Goal: Navigation & Orientation: Find specific page/section

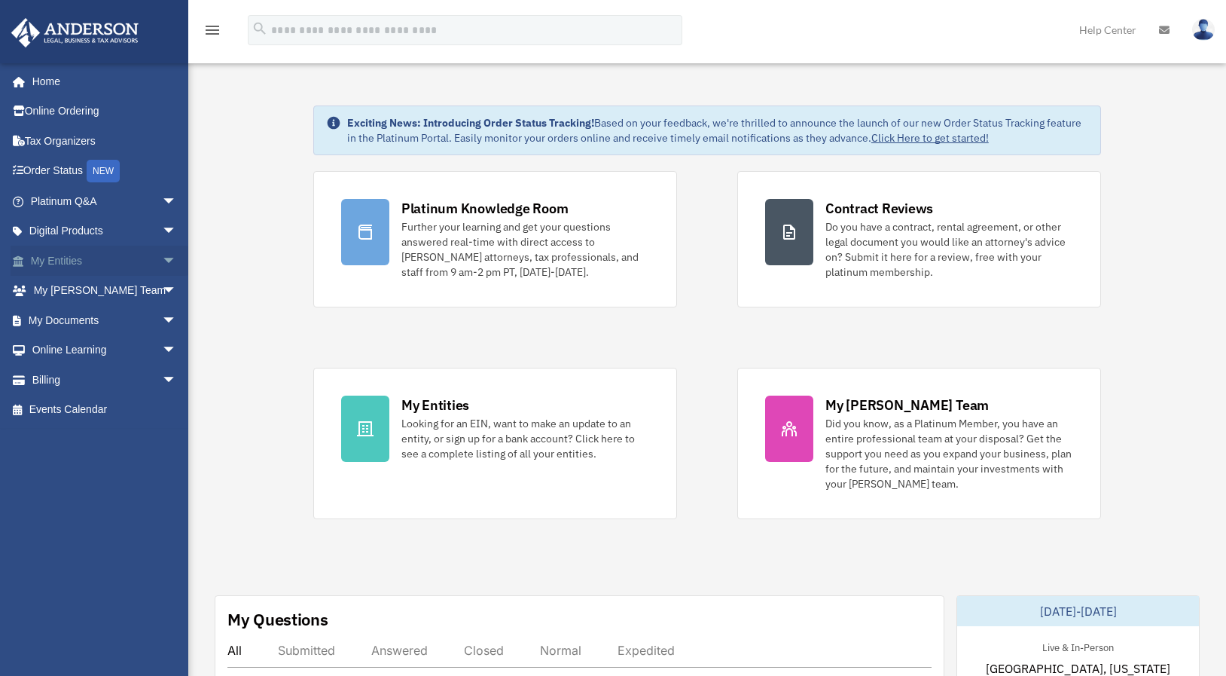
click at [162, 260] on span "arrow_drop_down" at bounding box center [177, 261] width 30 height 31
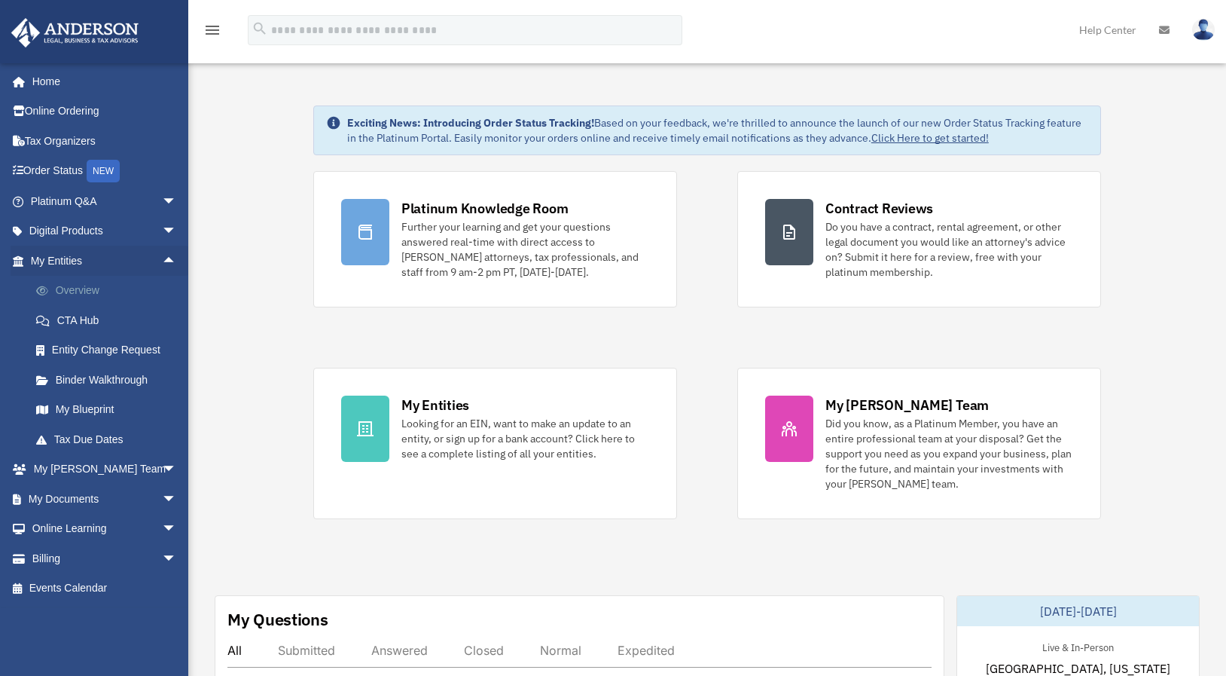
click at [96, 278] on link "Overview" at bounding box center [110, 291] width 179 height 30
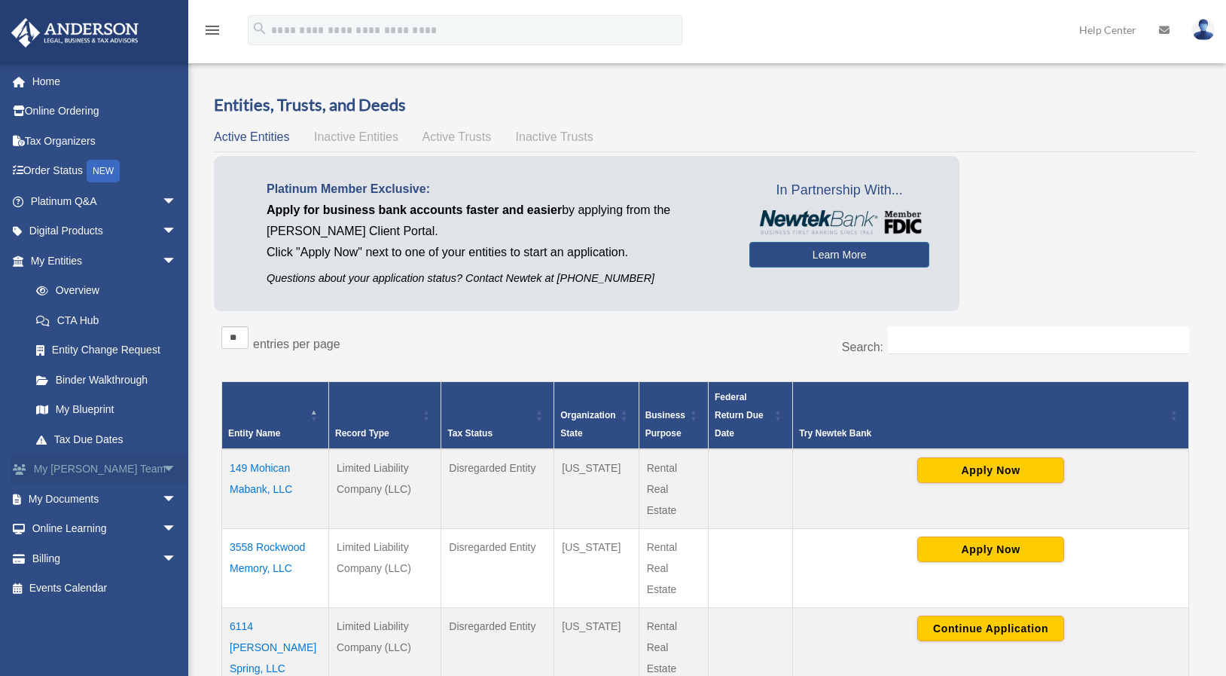
click at [162, 467] on span "arrow_drop_down" at bounding box center [177, 469] width 30 height 31
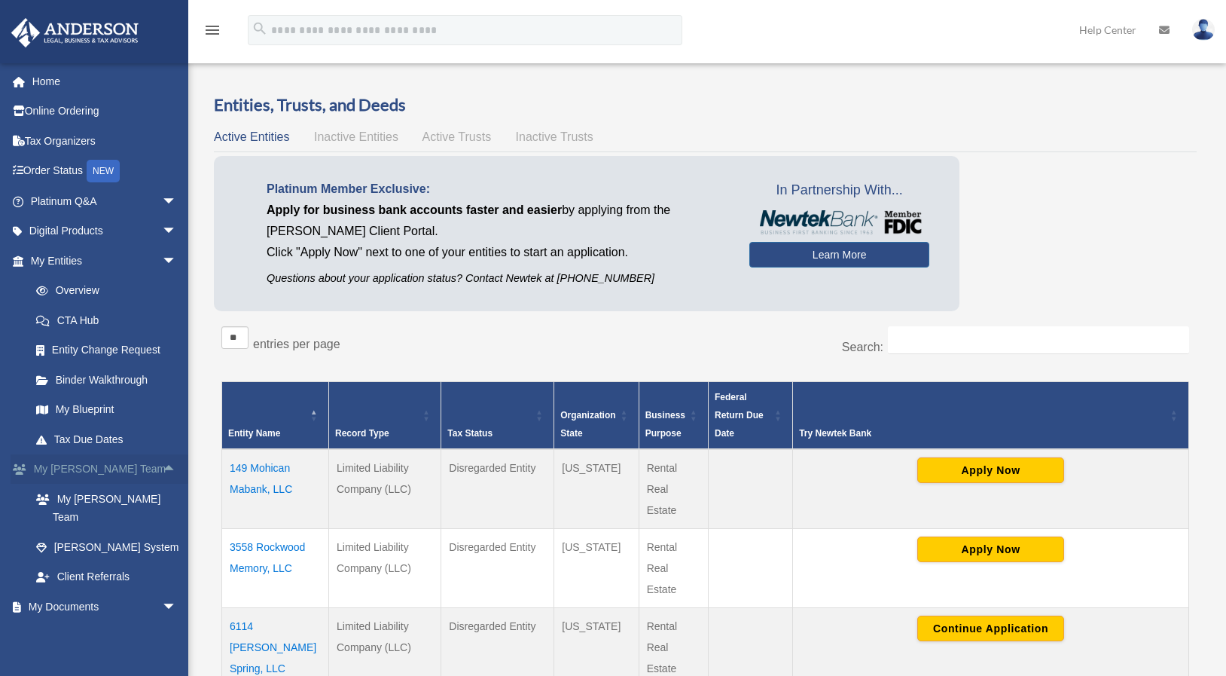
click at [162, 467] on span "arrow_drop_up" at bounding box center [177, 469] width 30 height 31
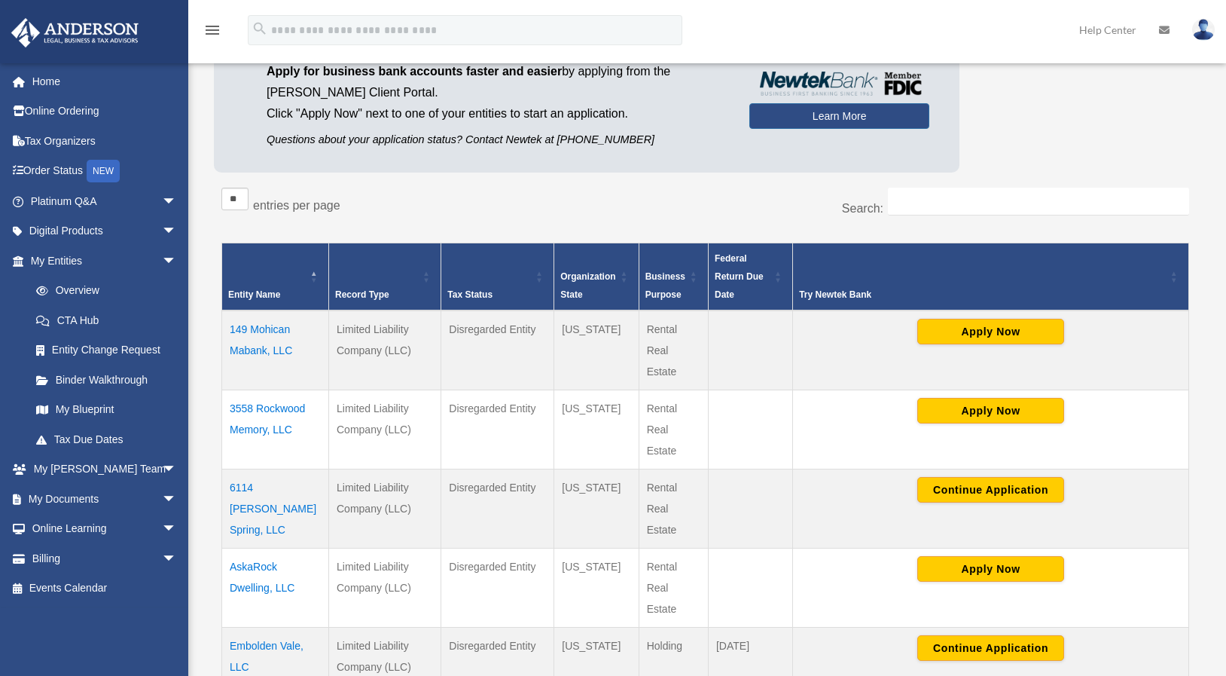
scroll to position [371, 0]
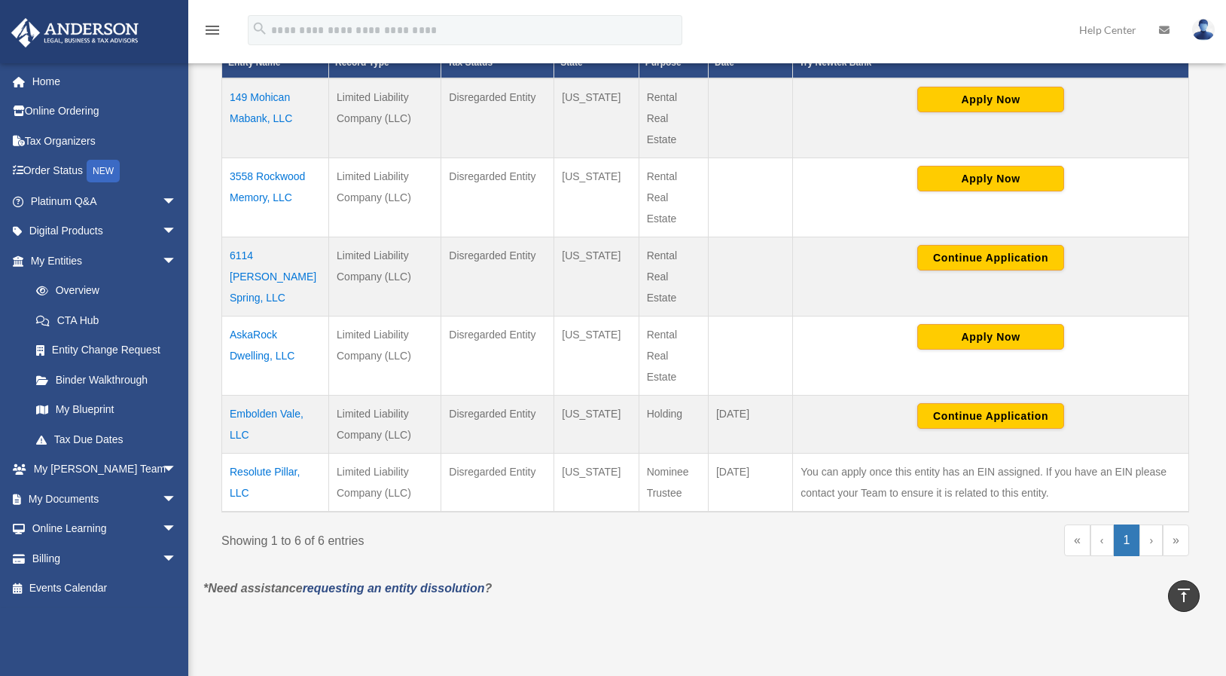
click at [264, 416] on td "Embolden Vale, LLC" at bounding box center [275, 424] width 107 height 58
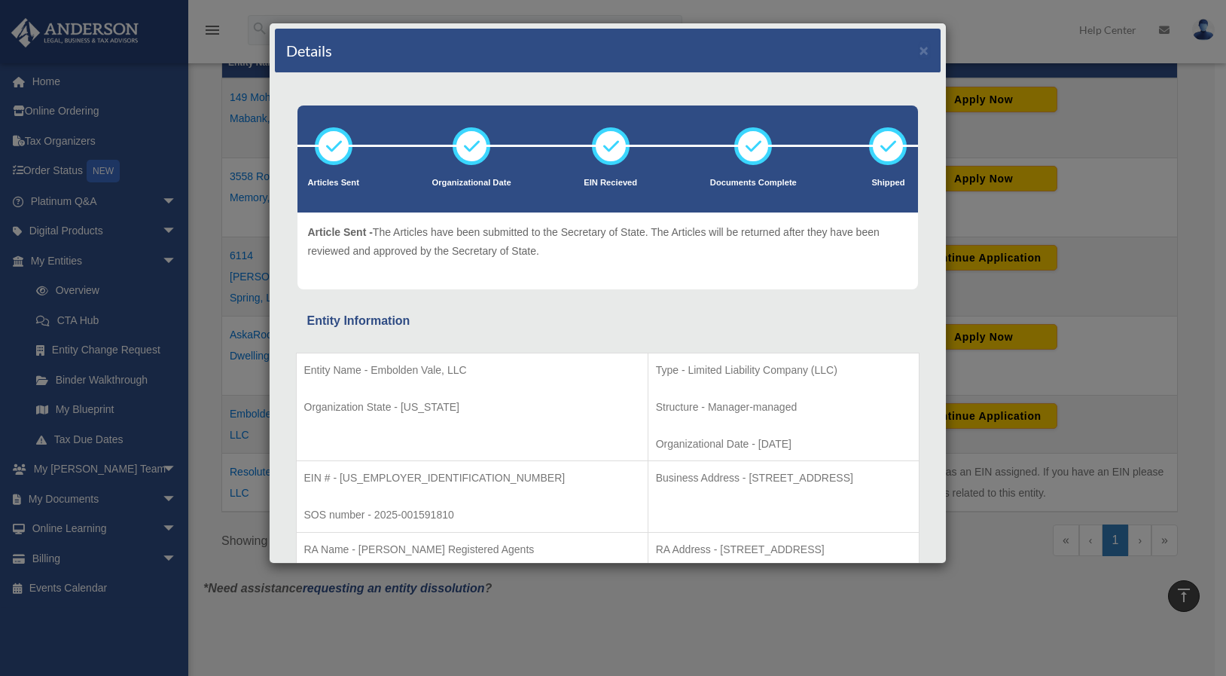
scroll to position [3, 0]
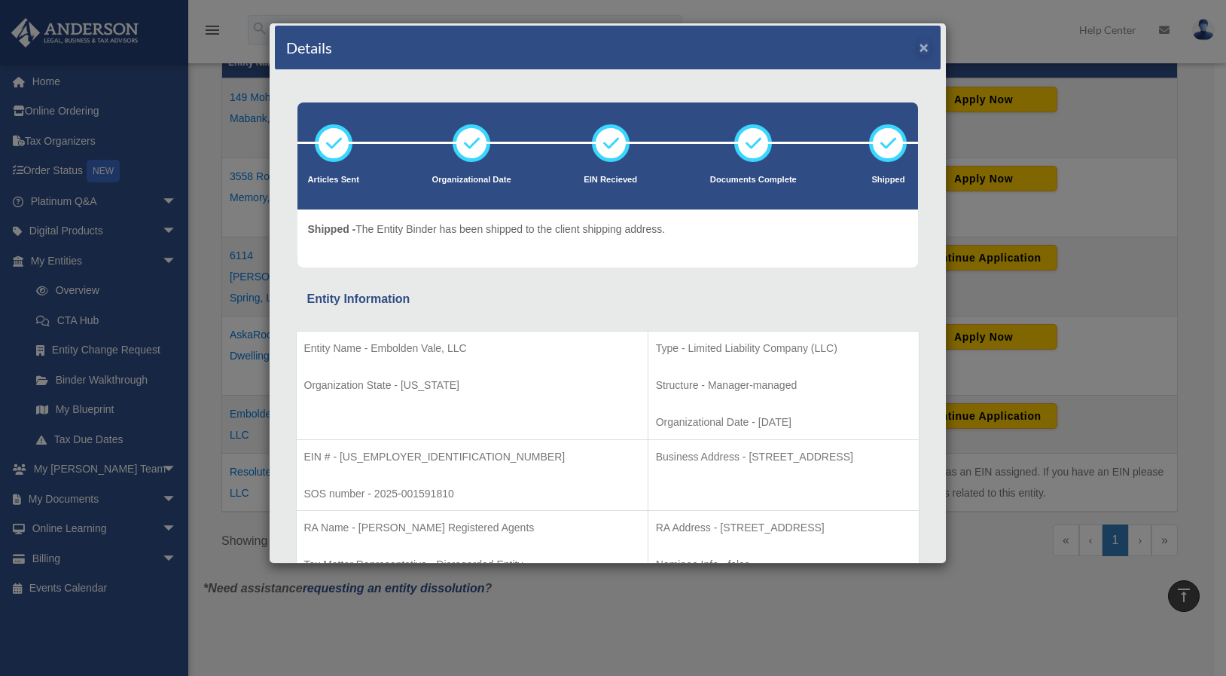
click at [920, 46] on button "×" at bounding box center [925, 47] width 10 height 16
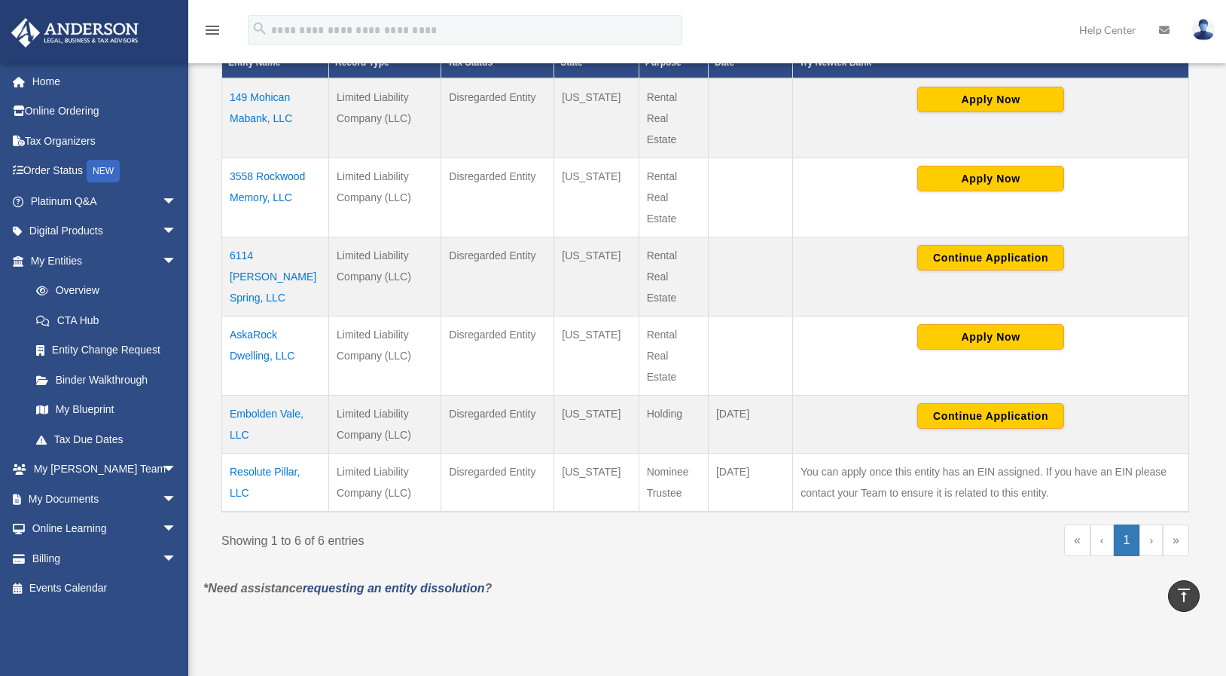
drag, startPoint x: 943, startPoint y: 50, endPoint x: 927, endPoint y: 53, distance: 16.3
click at [942, 50] on div "menu search Site Menu add [EMAIL_ADDRESS][DOMAIN_NAME] My Profile Reset Passwor…" at bounding box center [613, 36] width 1204 height 51
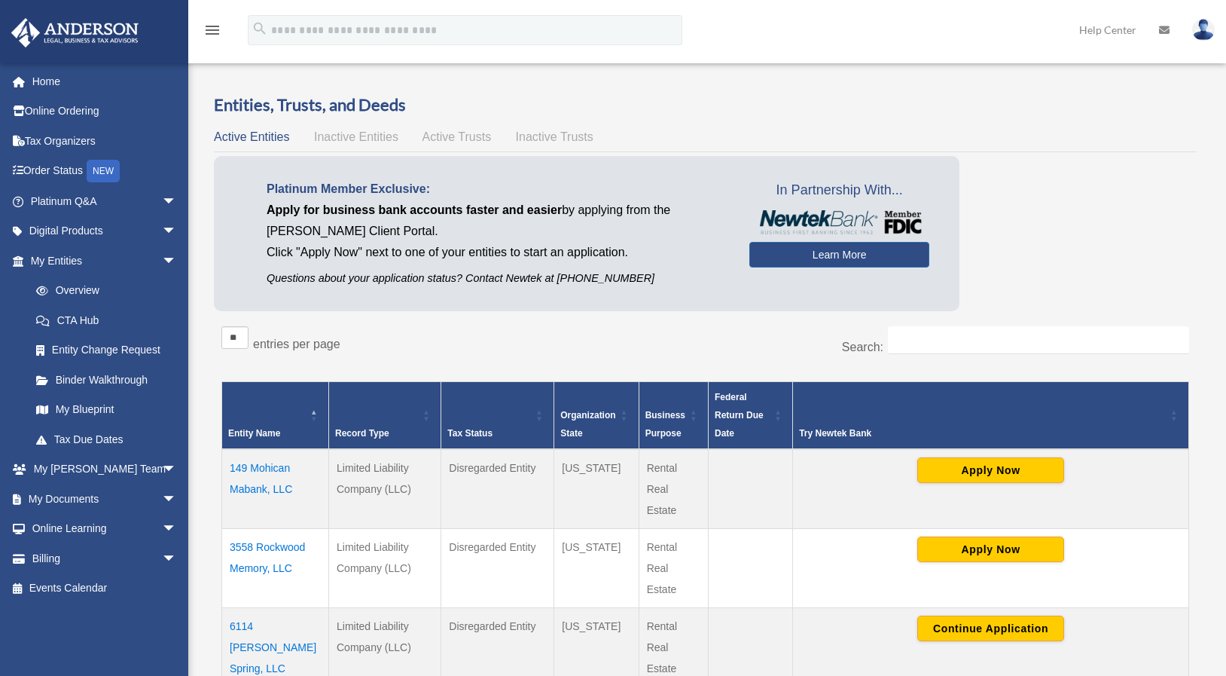
click at [1201, 35] on img at bounding box center [1203, 30] width 23 height 22
click at [1007, 33] on div "menu search Site Menu add [EMAIL_ADDRESS][DOMAIN_NAME] My Profile Reset Passwor…" at bounding box center [613, 36] width 1204 height 51
